Goal: Find specific page/section: Find specific page/section

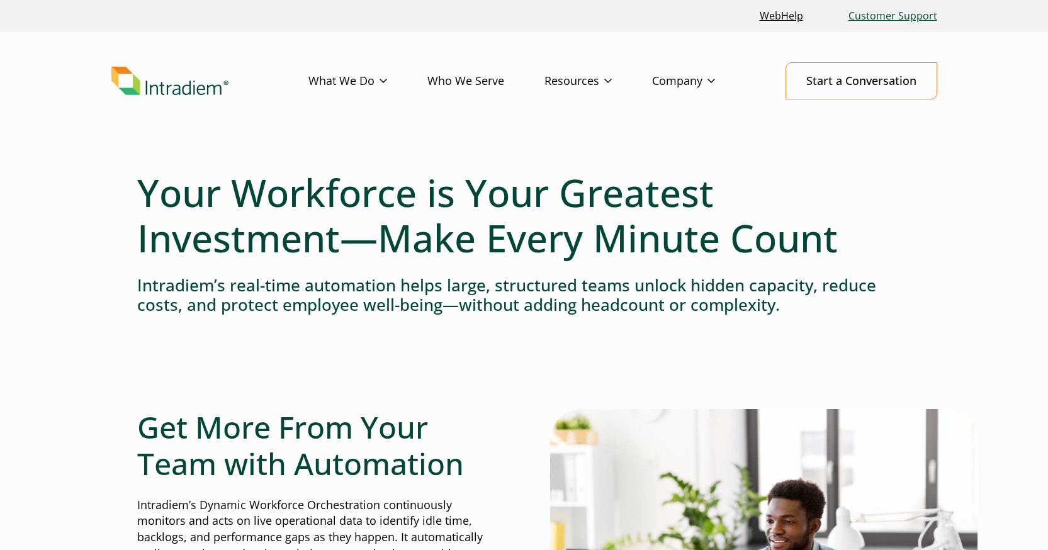
click at [894, 19] on link "Customer Support" at bounding box center [892, 16] width 99 height 27
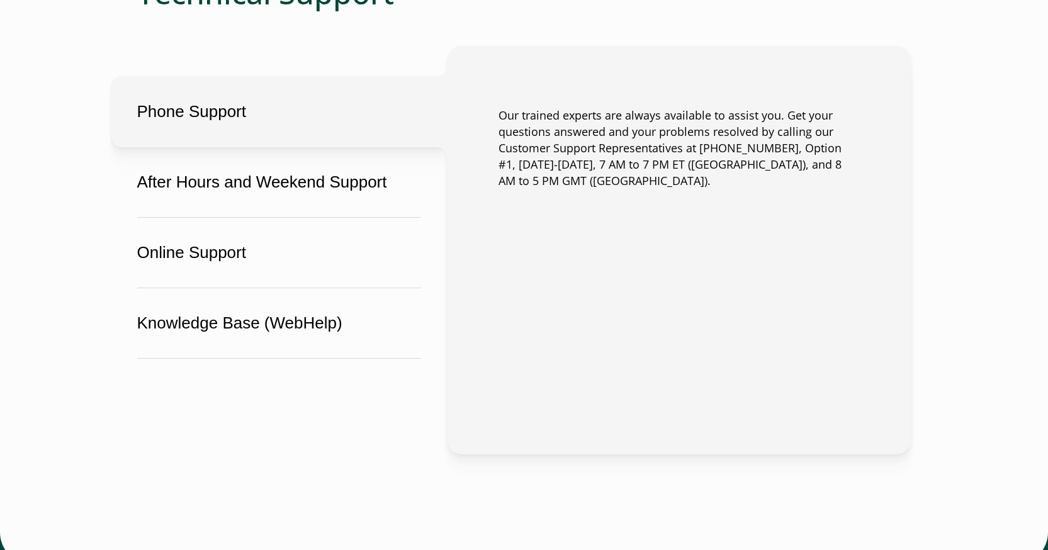
scroll to position [869, 0]
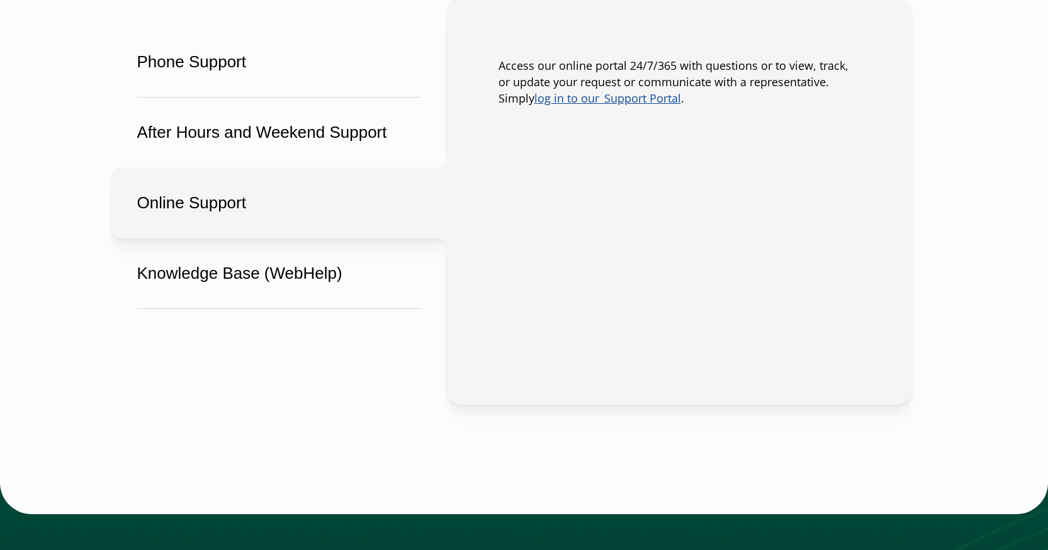
click at [176, 217] on button "Online Support" at bounding box center [278, 202] width 335 height 71
click at [310, 199] on button "Online Support" at bounding box center [278, 202] width 335 height 71
click at [651, 98] on link "log in to our  Support Portal" at bounding box center [607, 98] width 147 height 15
click at [220, 213] on button "Online Support" at bounding box center [278, 202] width 335 height 71
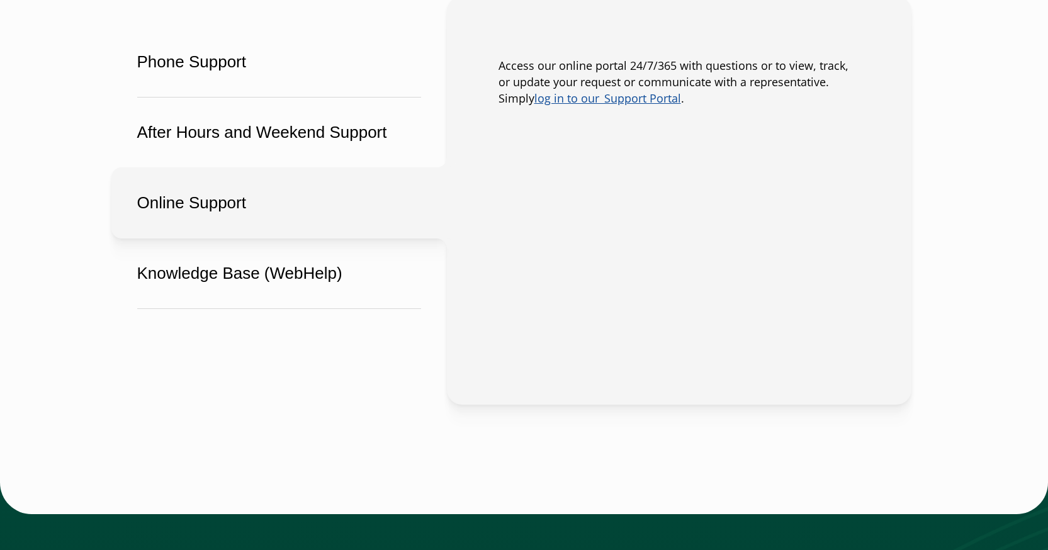
click at [581, 96] on link "log in to our  Support Portal" at bounding box center [607, 98] width 147 height 15
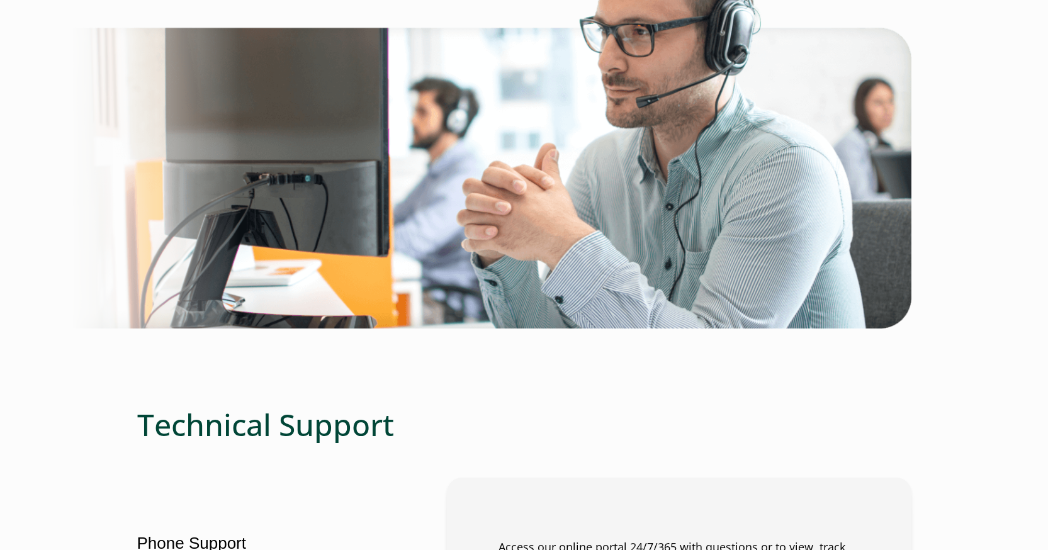
scroll to position [0, 0]
